Goal: Communication & Community: Answer question/provide support

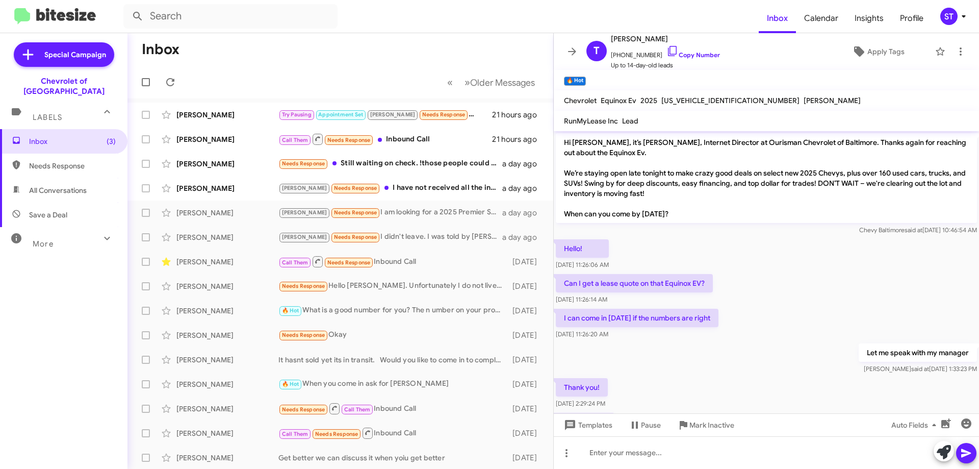
scroll to position [301, 0]
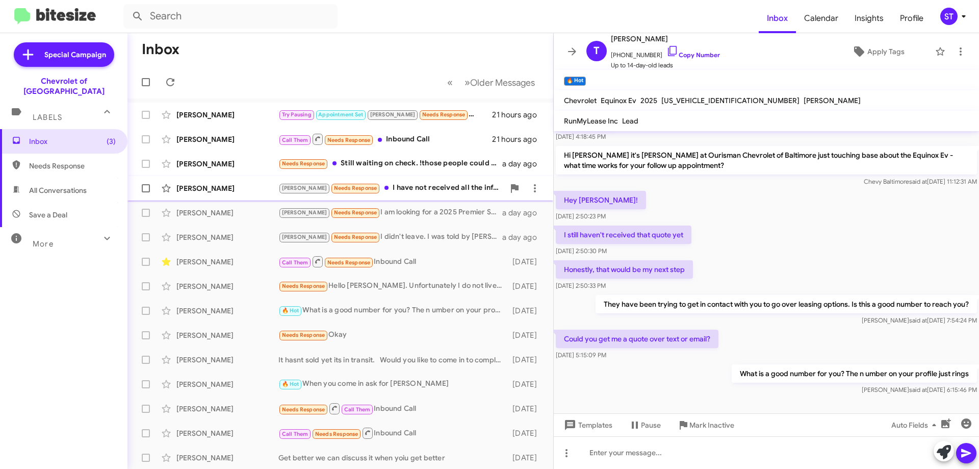
click at [390, 190] on div "[PERSON_NAME] Needs Response I have not received all the information I needed, …" at bounding box center [391, 188] width 226 height 12
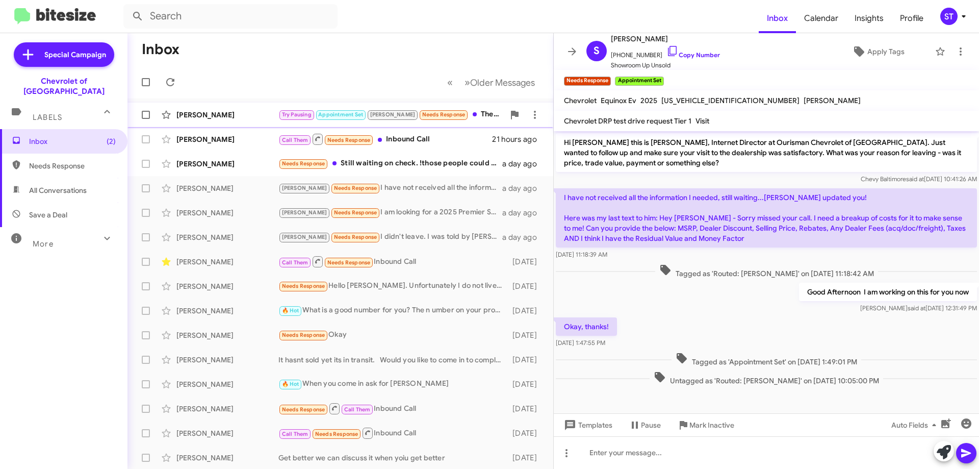
click at [459, 116] on div "Try Pausing Appointment Set [PERSON_NAME] Needs Response The numbers weren't ri…" at bounding box center [391, 115] width 226 height 12
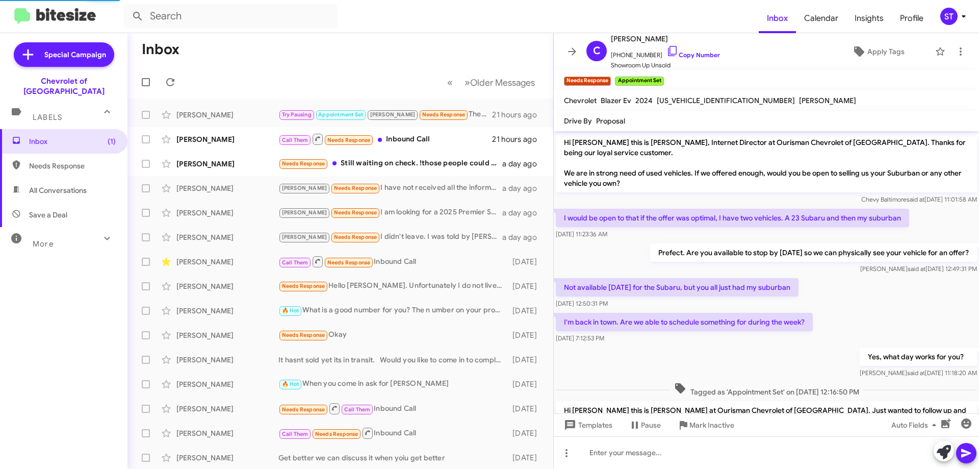
scroll to position [131, 0]
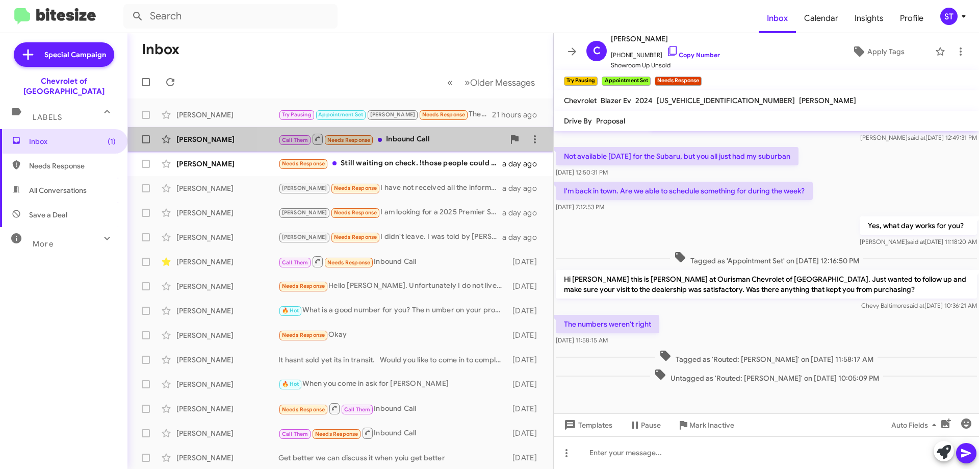
click at [427, 139] on div "Call Them Needs Response Inbound Call" at bounding box center [391, 139] width 226 height 13
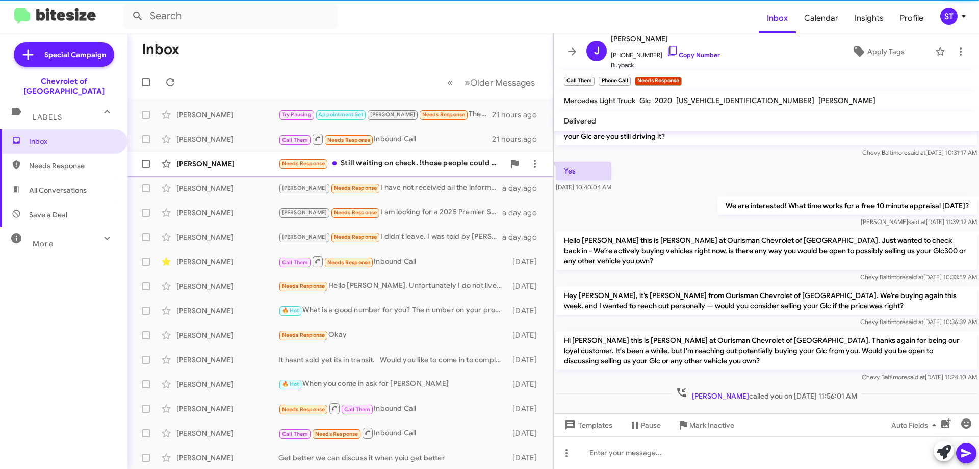
click at [412, 166] on div "Needs Response Still waiting on check. !those people could care less. Im disgus…" at bounding box center [391, 164] width 226 height 12
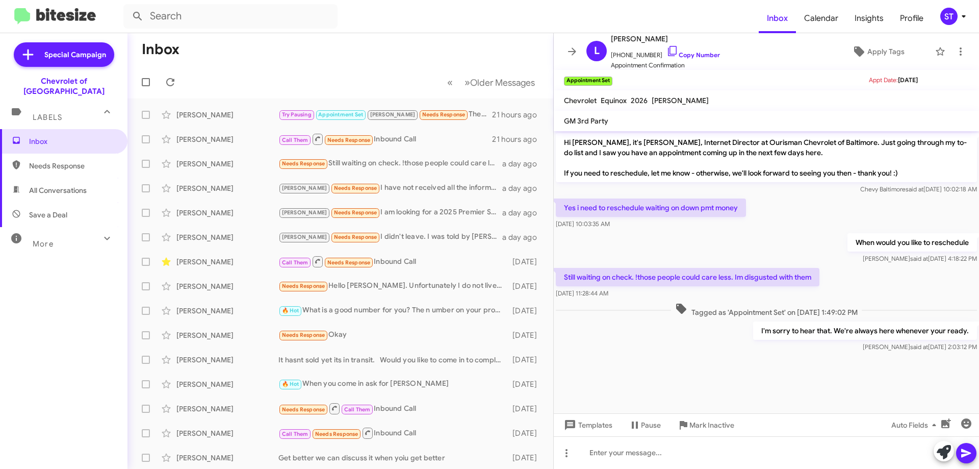
click at [309, 36] on mat-toolbar-row "Inbox" at bounding box center [341, 49] width 426 height 33
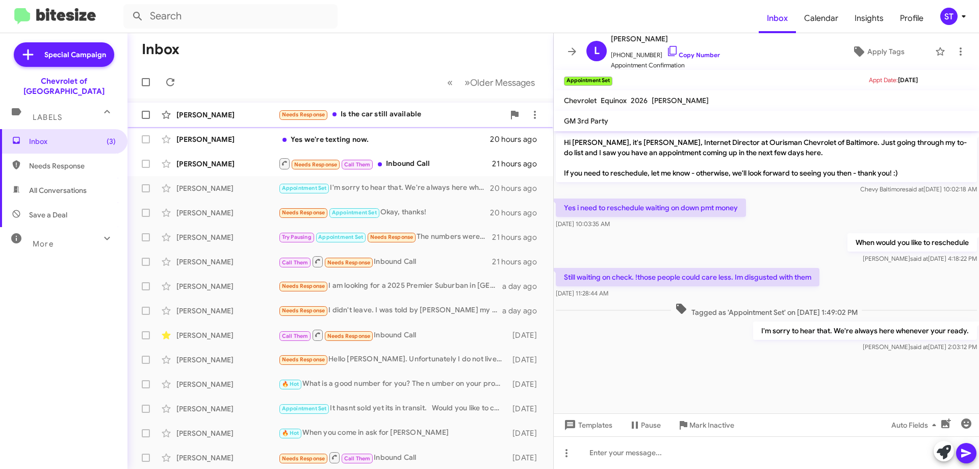
click at [374, 114] on div "Needs Response Is the car still available" at bounding box center [391, 115] width 226 height 12
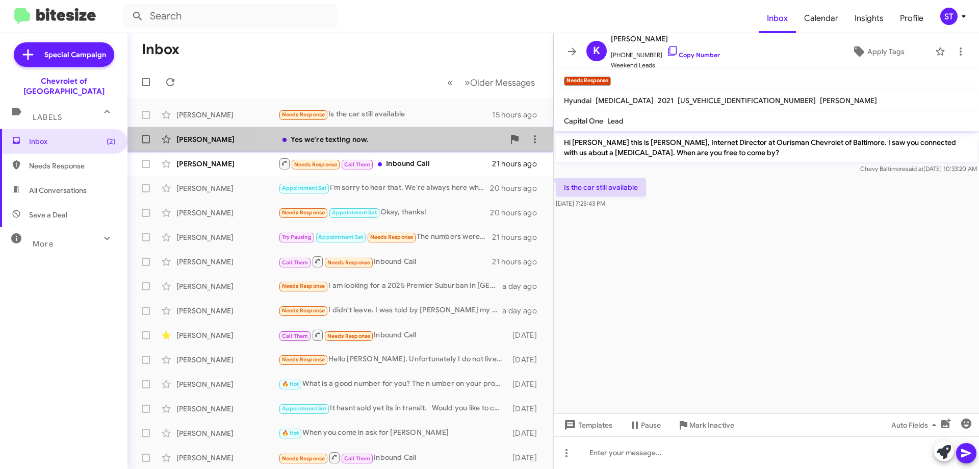
click at [345, 143] on div "Yes we're texting now." at bounding box center [391, 139] width 226 height 10
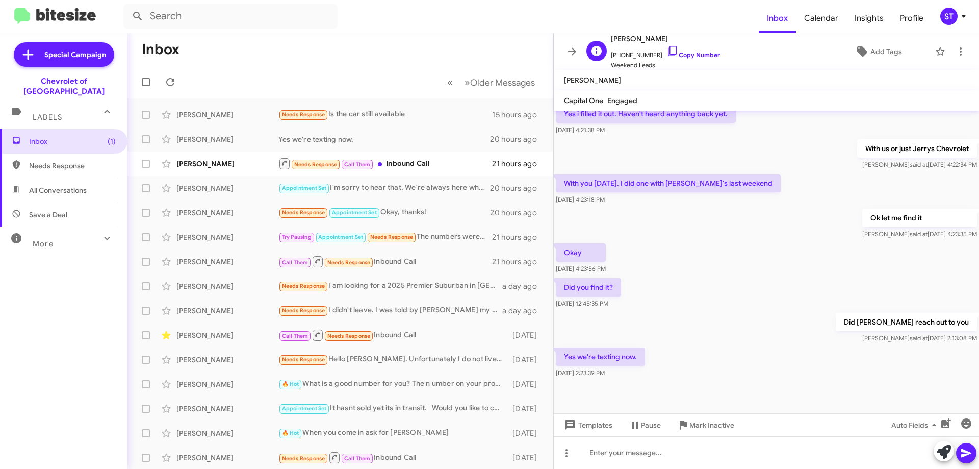
scroll to position [1, 0]
click at [419, 165] on div "Needs Response Call Them Inbound Call" at bounding box center [391, 163] width 226 height 13
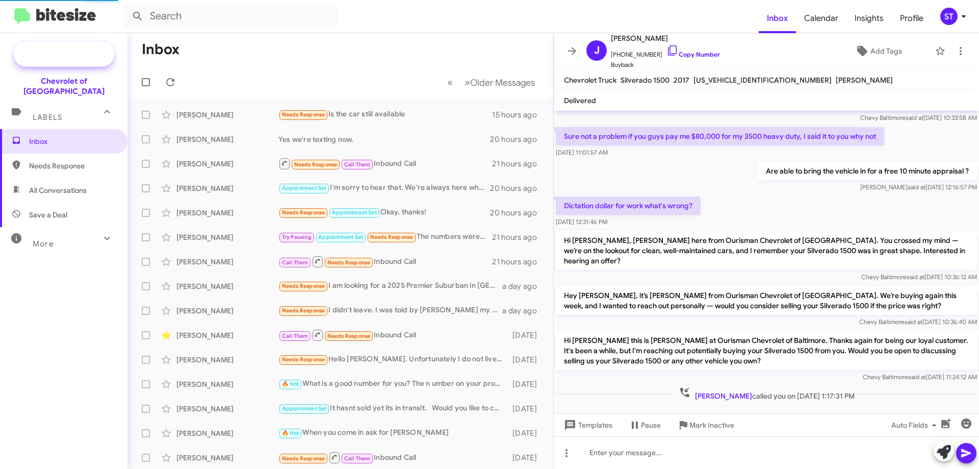
scroll to position [82, 0]
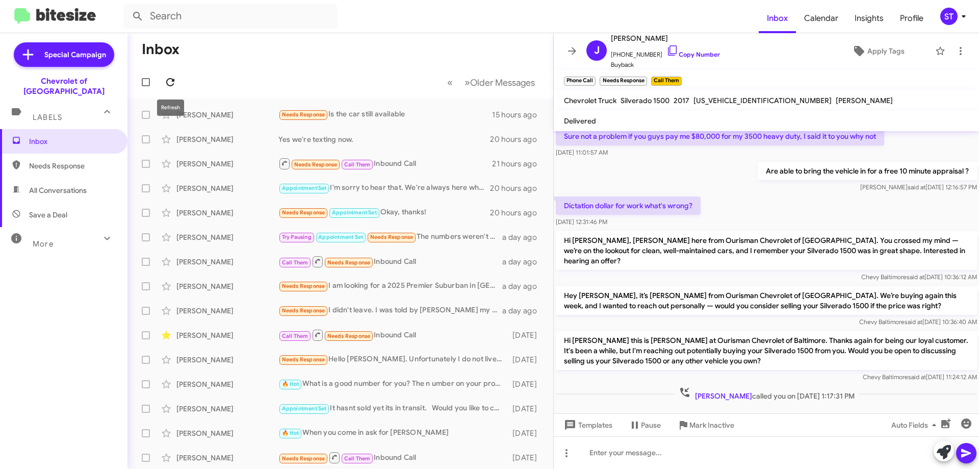
click at [169, 77] on icon at bounding box center [170, 82] width 12 height 12
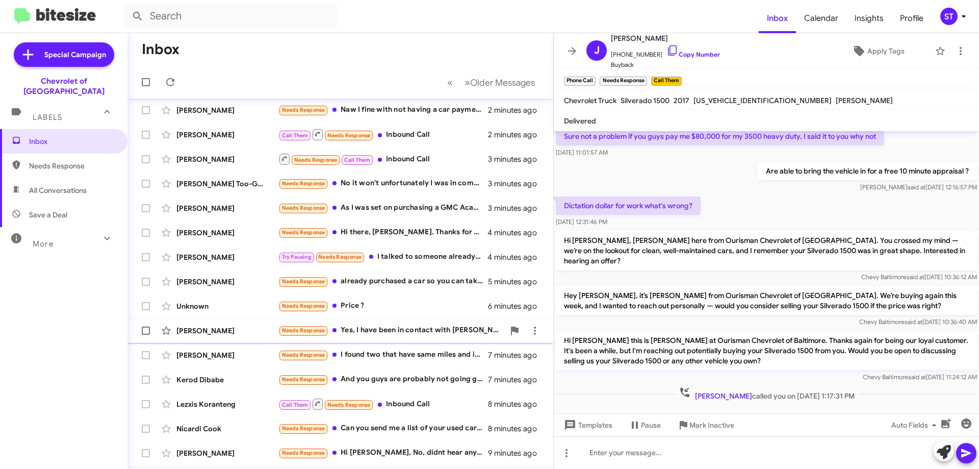
scroll to position [0, 0]
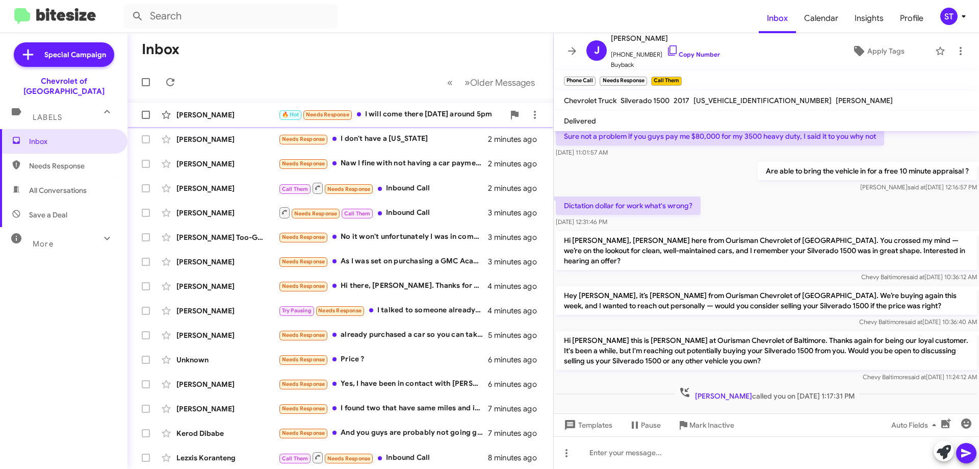
click at [256, 122] on div "[PERSON_NAME] 🔥 Hot Needs Response I will come there [DATE] around 5pm a minute…" at bounding box center [341, 115] width 410 height 20
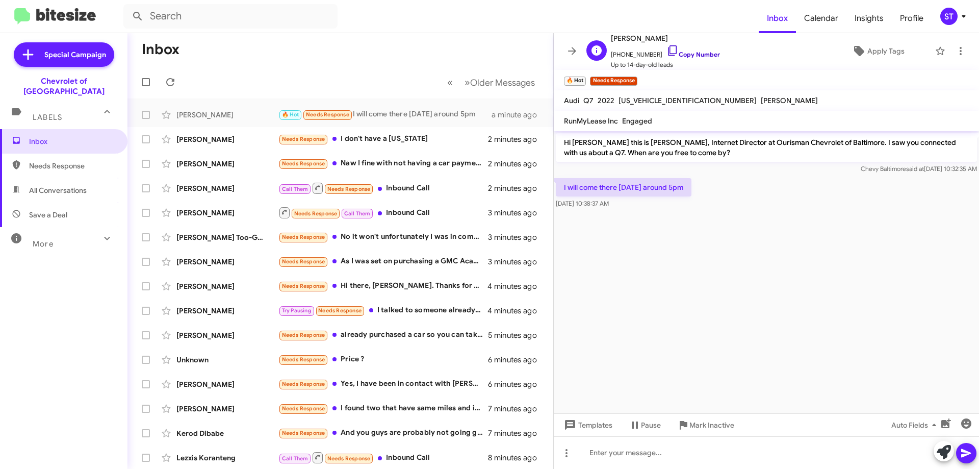
click at [668, 48] on icon at bounding box center [672, 50] width 9 height 10
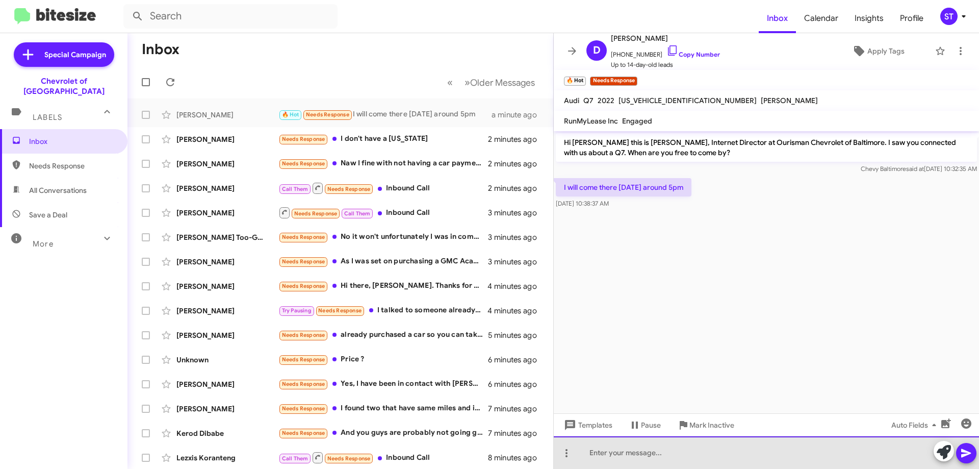
click at [676, 459] on div at bounding box center [766, 452] width 425 height 33
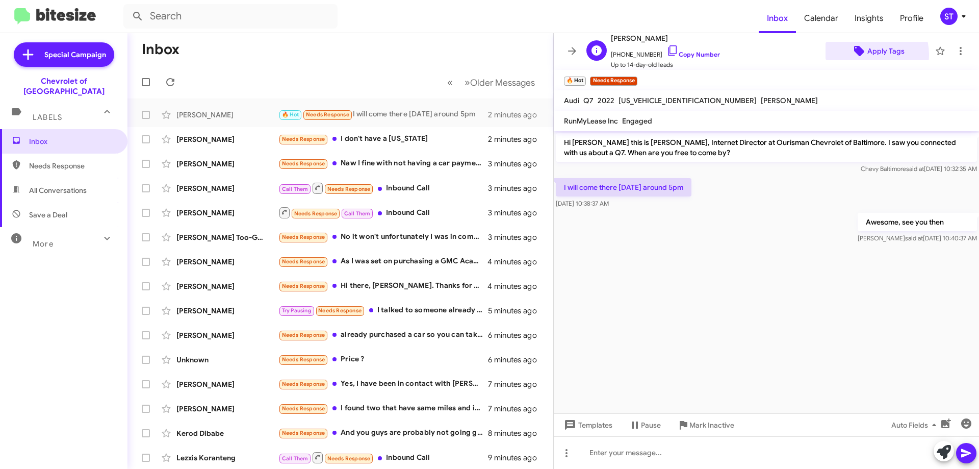
click at [868, 54] on span "Apply Tags" at bounding box center [886, 51] width 37 height 18
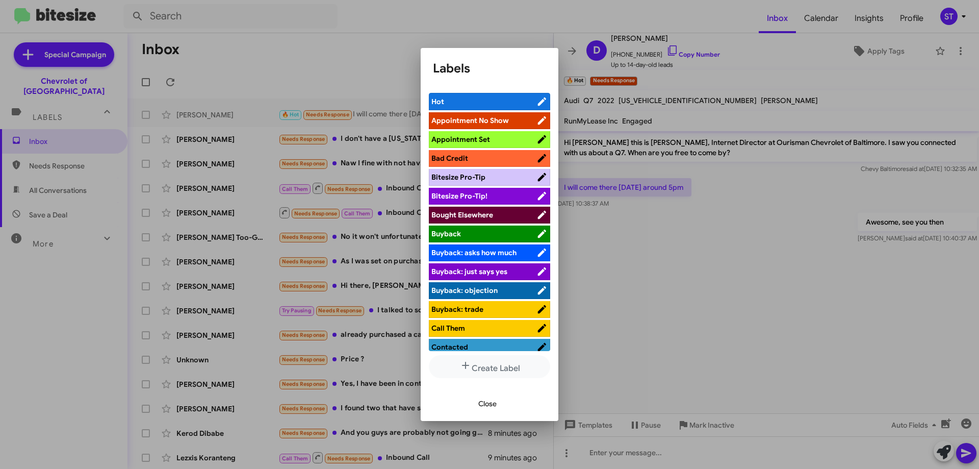
click at [500, 137] on span "Appointment Set" at bounding box center [483, 139] width 105 height 10
click at [492, 405] on span "Close" at bounding box center [487, 403] width 18 height 18
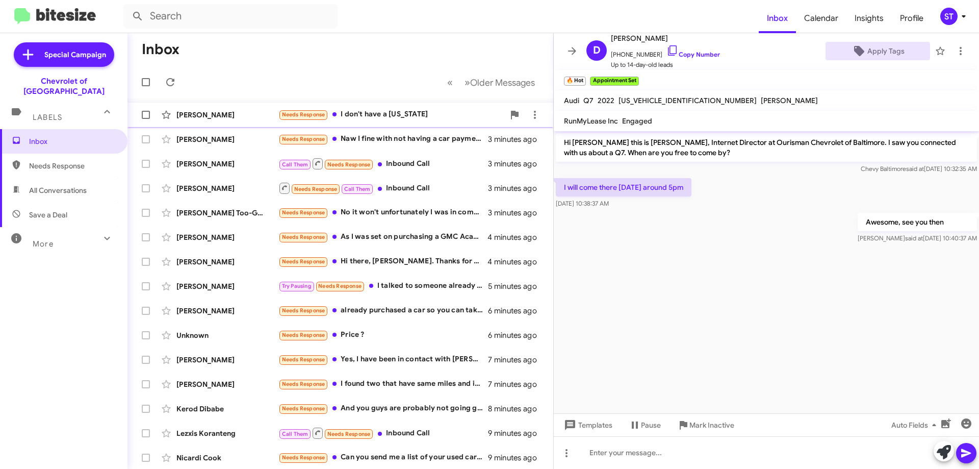
click at [393, 111] on div "Needs Response I don't have a [US_STATE]" at bounding box center [391, 115] width 226 height 12
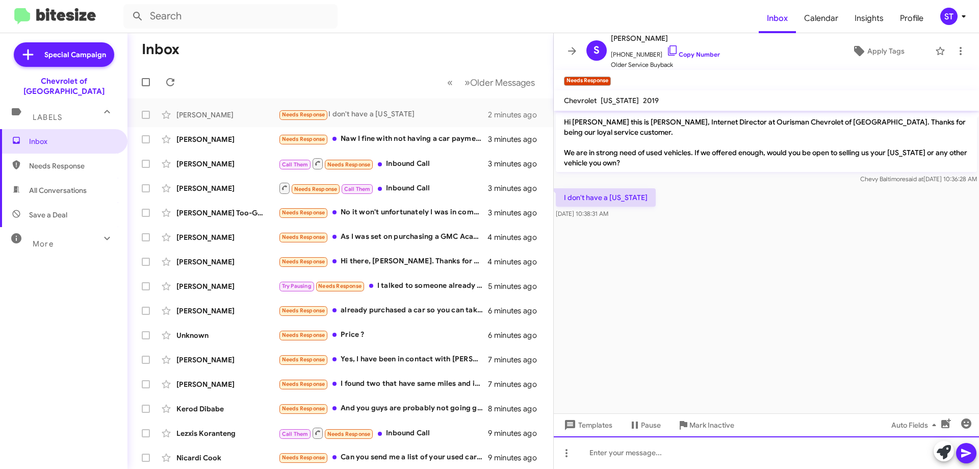
click at [631, 467] on div at bounding box center [766, 452] width 425 height 33
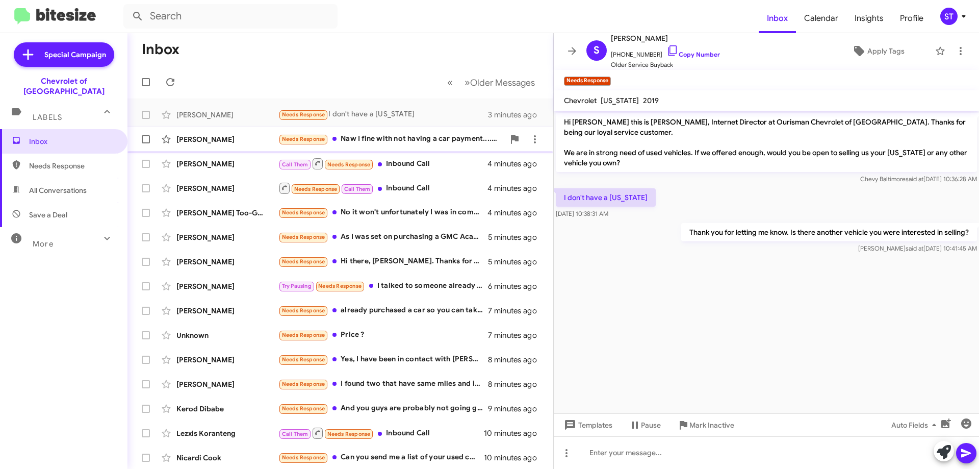
click at [392, 140] on div "Needs Response Naw I fine with not having a car payment....if I trade in yall w…" at bounding box center [391, 139] width 226 height 12
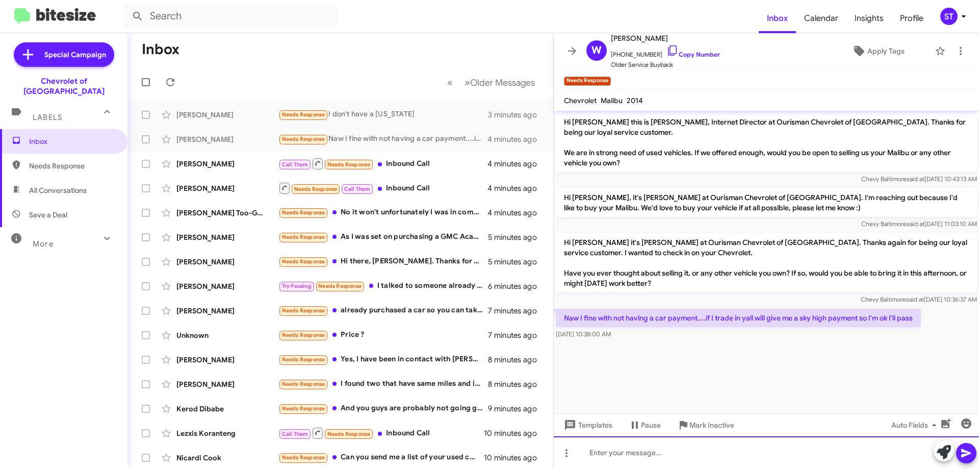
click at [682, 456] on div at bounding box center [766, 452] width 425 height 33
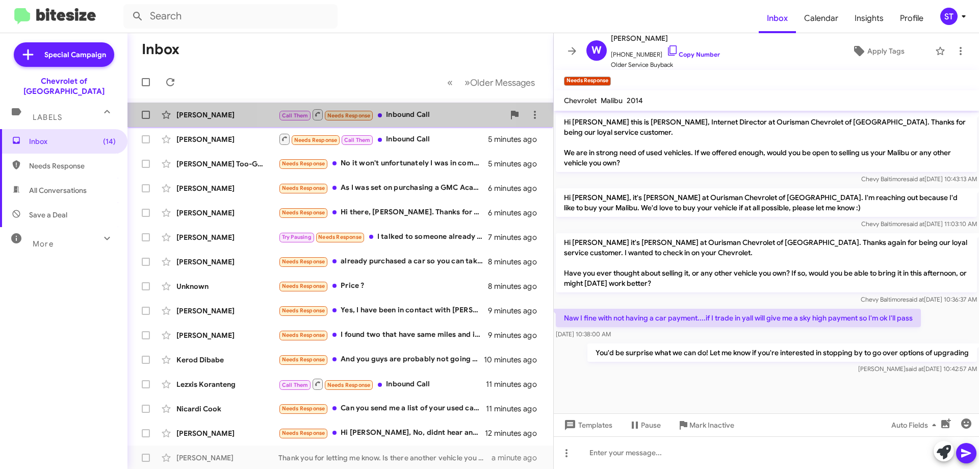
click at [385, 112] on div "Call Them Needs Response Inbound Call" at bounding box center [391, 114] width 226 height 13
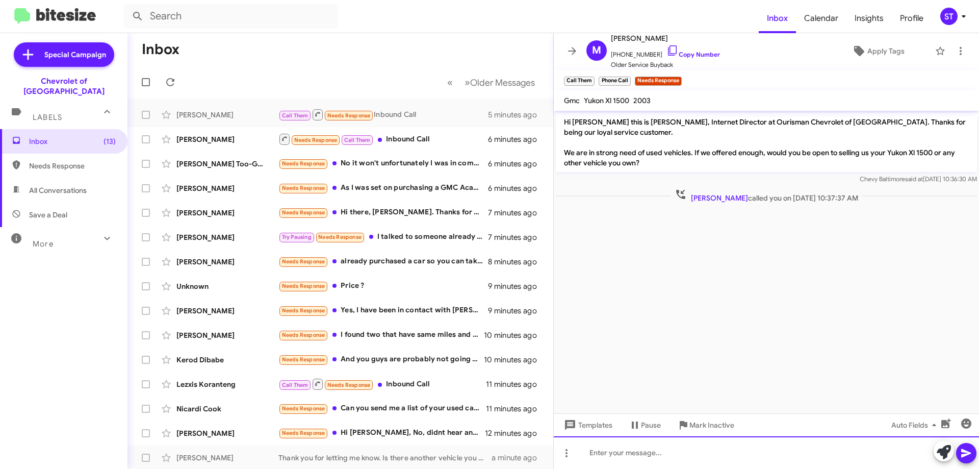
click at [656, 460] on div at bounding box center [766, 452] width 425 height 33
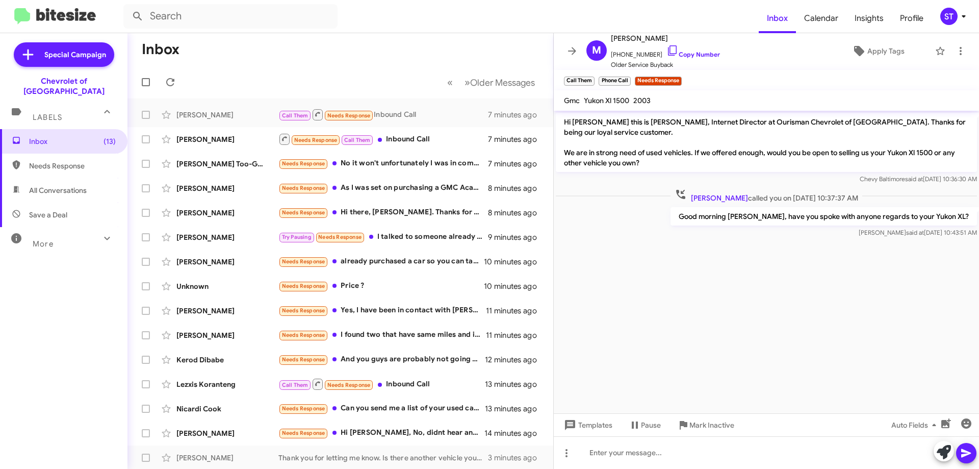
drag, startPoint x: 970, startPoint y: 214, endPoint x: 720, endPoint y: 218, distance: 249.9
click at [720, 218] on p "Good morning [PERSON_NAME], have you spoke with anyone regards to your Yukon XL?" at bounding box center [824, 216] width 307 height 18
copy p "Good morning [PERSON_NAME], have you spoke with anyone regards to your Yukon XL?"
click at [406, 144] on div "Needs Response Call Them Inbound Call" at bounding box center [391, 139] width 226 height 13
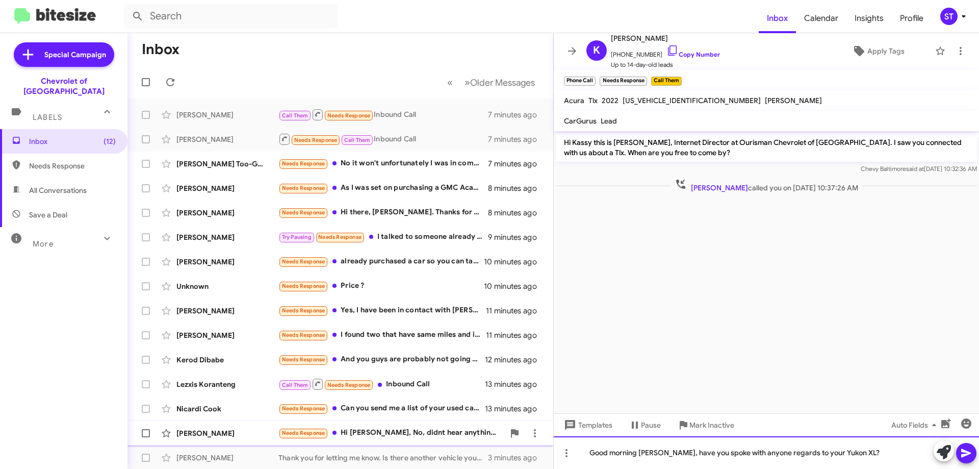
drag, startPoint x: 863, startPoint y: 453, endPoint x: 467, endPoint y: 426, distance: 397.2
click at [467, 426] on div "Inbox « Previous » Next Older Messages [PERSON_NAME] Call Them Needs Response I…" at bounding box center [554, 251] width 852 height 436
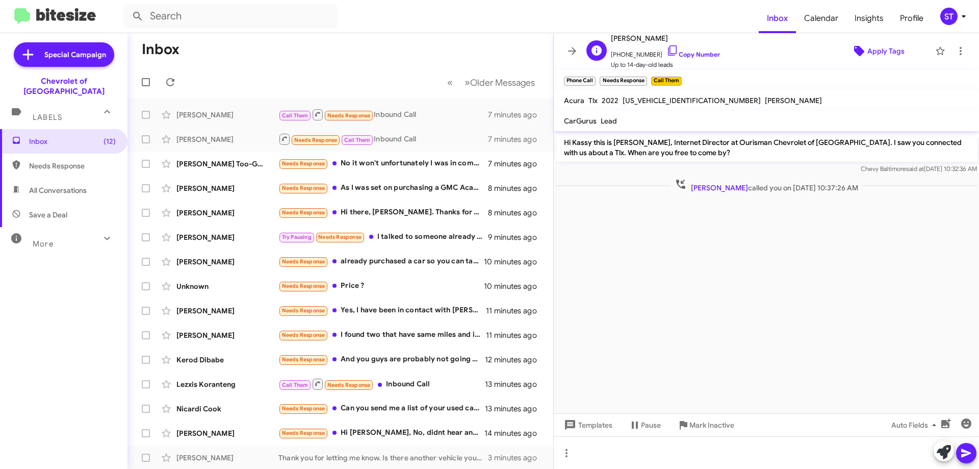
click at [870, 50] on span "Apply Tags" at bounding box center [886, 51] width 37 height 18
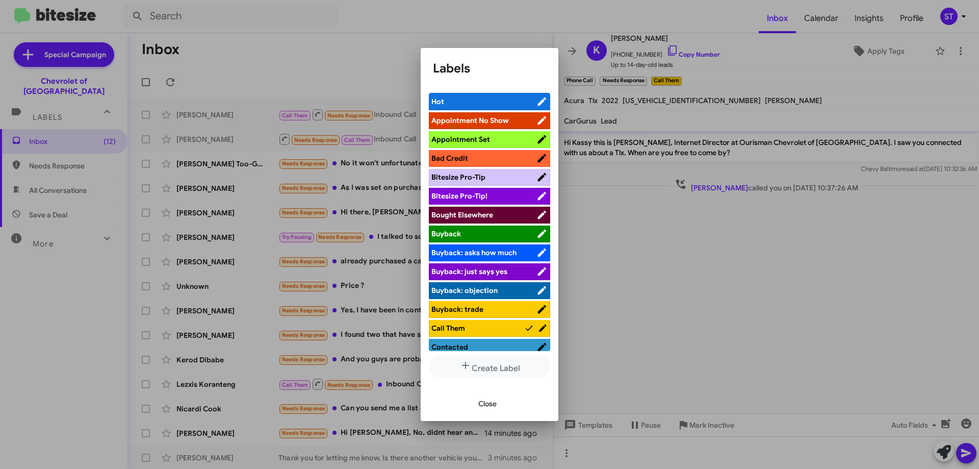
click at [810, 246] on div at bounding box center [489, 234] width 979 height 469
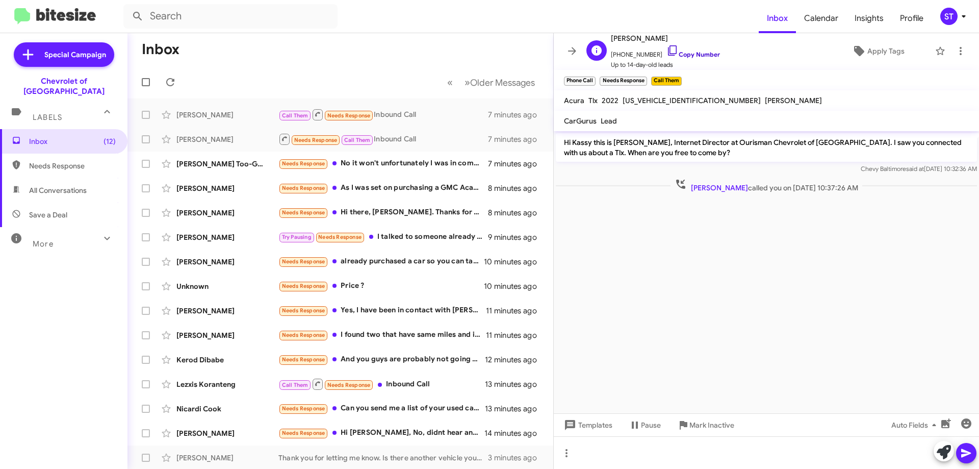
click at [667, 49] on icon at bounding box center [673, 50] width 12 height 12
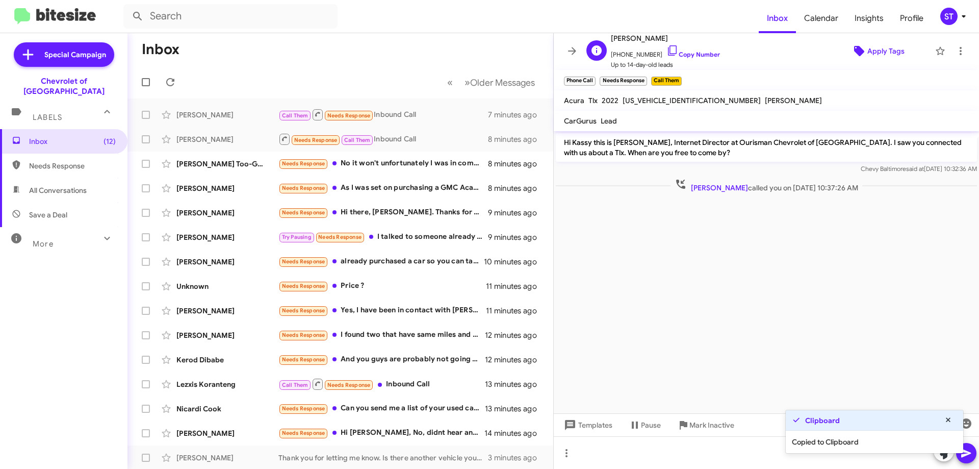
click at [873, 53] on span "Apply Tags" at bounding box center [886, 51] width 37 height 18
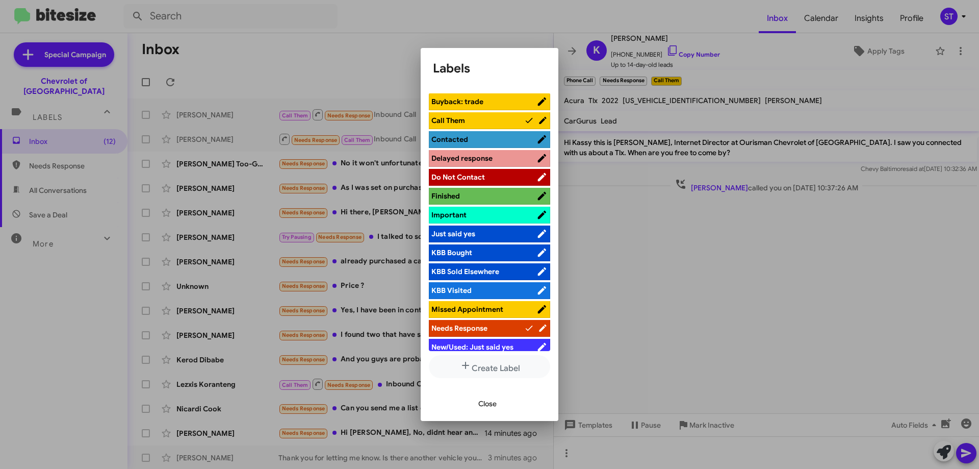
scroll to position [204, 0]
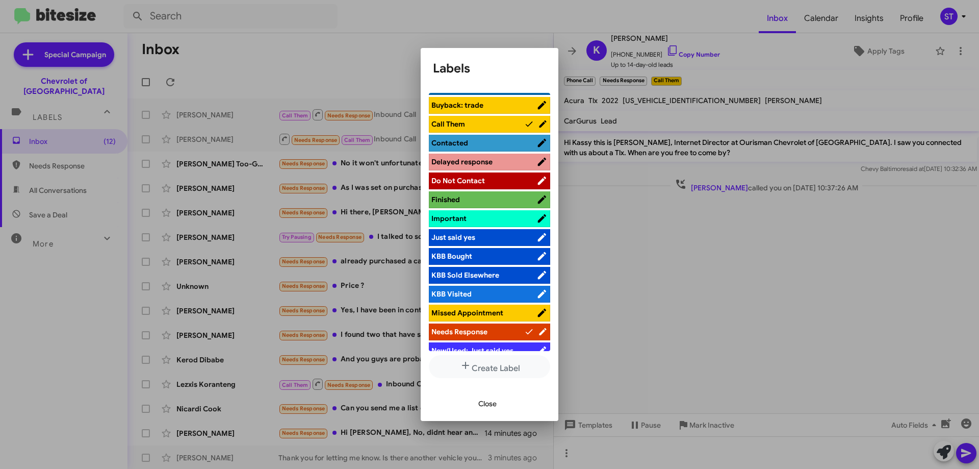
click at [466, 181] on span "Do Not Contact" at bounding box center [458, 180] width 54 height 9
click at [487, 401] on span "Close" at bounding box center [487, 403] width 18 height 18
